Goal: Check status: Check status

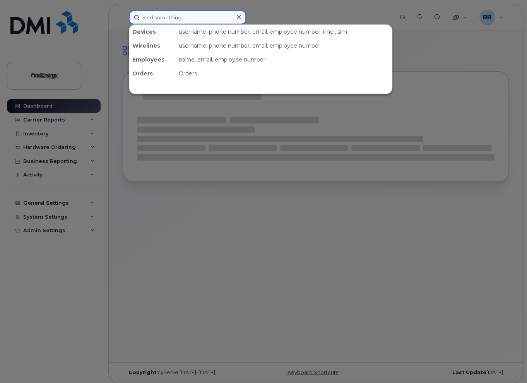
click at [155, 13] on input at bounding box center [187, 17] width 117 height 14
paste input "60031"
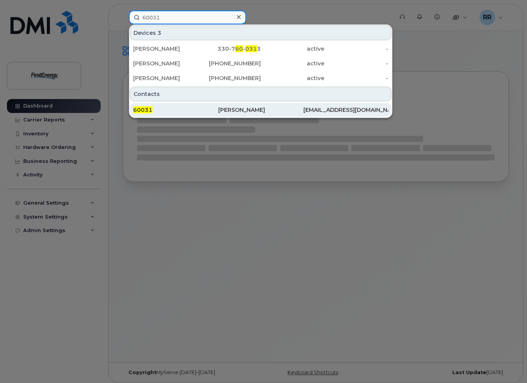
type input "60031"
click at [190, 107] on div "60031" at bounding box center [175, 110] width 85 height 8
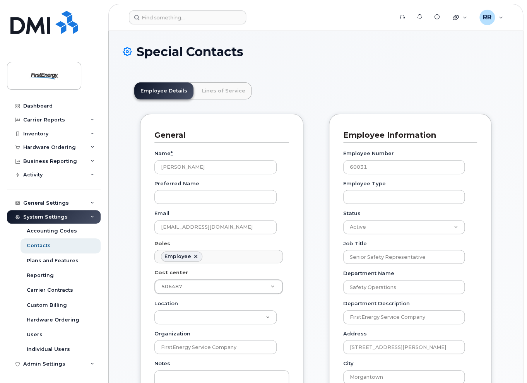
scroll to position [23, 0]
click at [225, 92] on link "Lines of Service" at bounding box center [224, 90] width 56 height 17
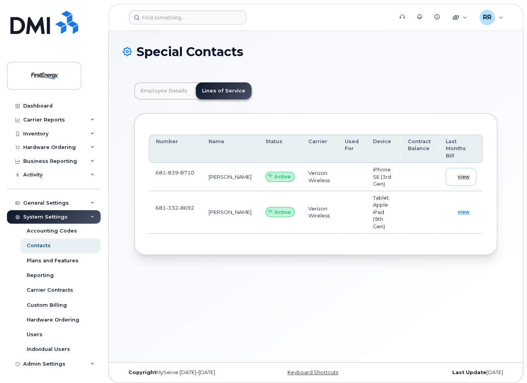
click at [466, 173] on span "view" at bounding box center [464, 176] width 12 height 7
